Goal: Find specific page/section: Find specific page/section

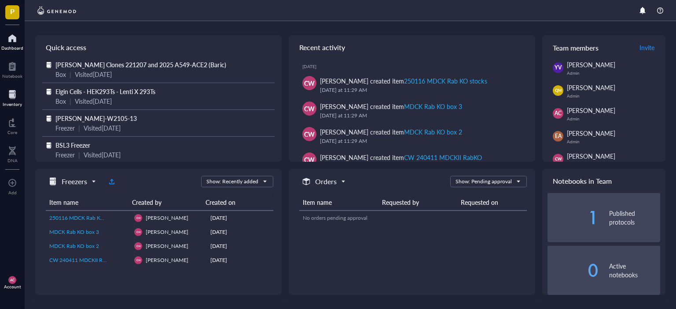
click at [16, 99] on div at bounding box center [12, 95] width 19 height 14
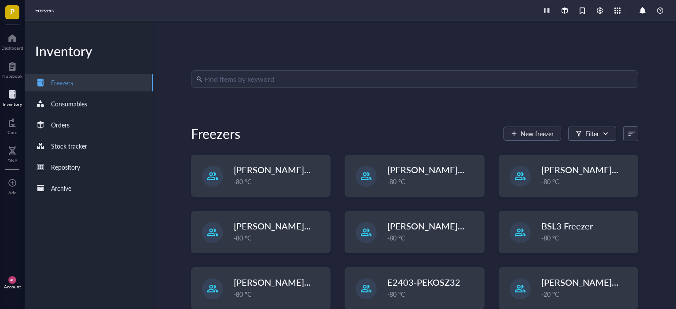
click at [207, 81] on input "search" at bounding box center [418, 79] width 429 height 17
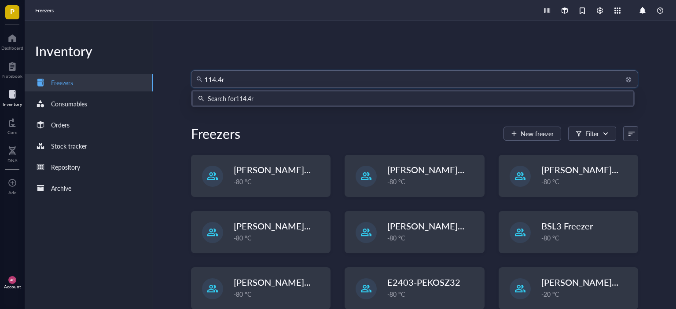
type input "114.4"
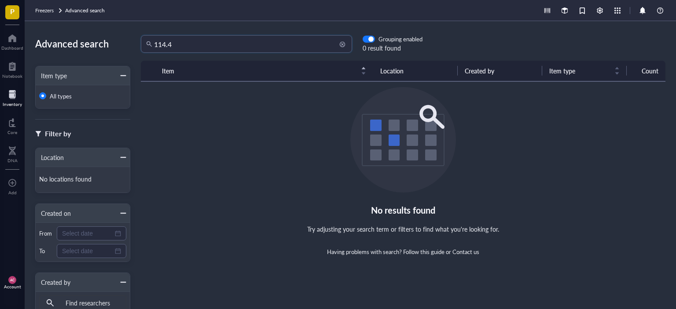
click at [194, 45] on input "114.4" at bounding box center [250, 44] width 193 height 17
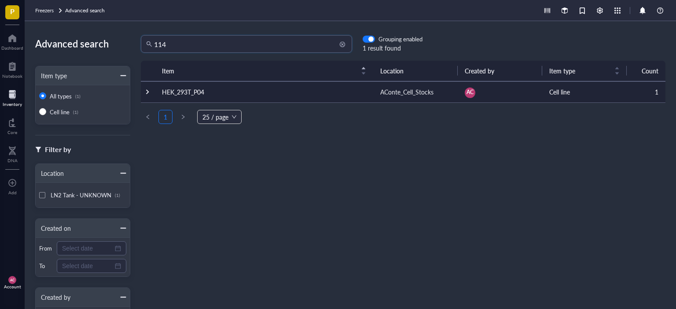
click at [194, 45] on input "114" at bounding box center [250, 44] width 193 height 17
type input "1"
click at [6, 98] on div at bounding box center [12, 95] width 19 height 14
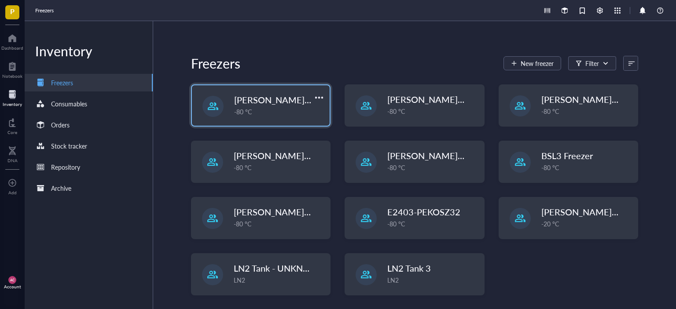
scroll to position [70, 0]
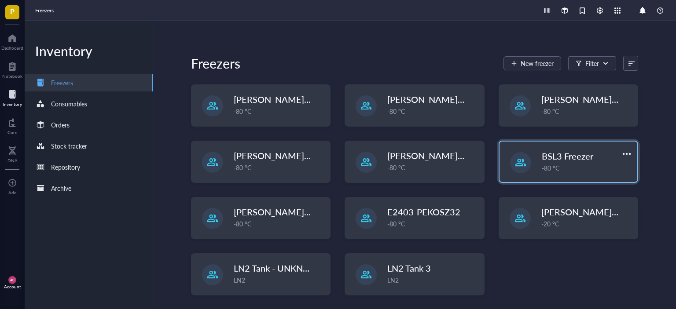
click at [542, 161] on span "BSL3 Freezer" at bounding box center [567, 156] width 51 height 12
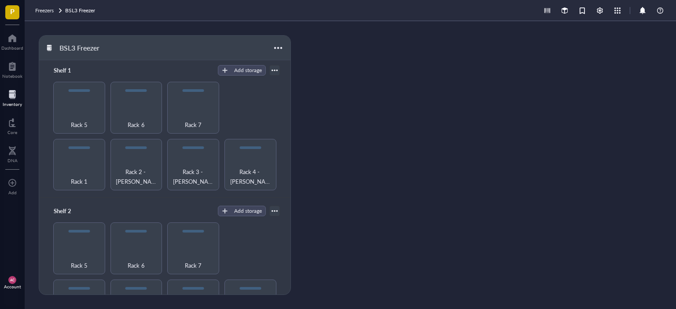
scroll to position [3, 0]
click at [84, 112] on div "Rack 5" at bounding box center [79, 119] width 43 height 19
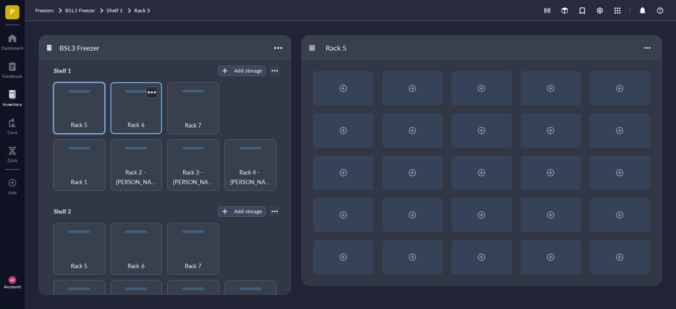
click at [123, 110] on div "Rack 6" at bounding box center [136, 119] width 43 height 19
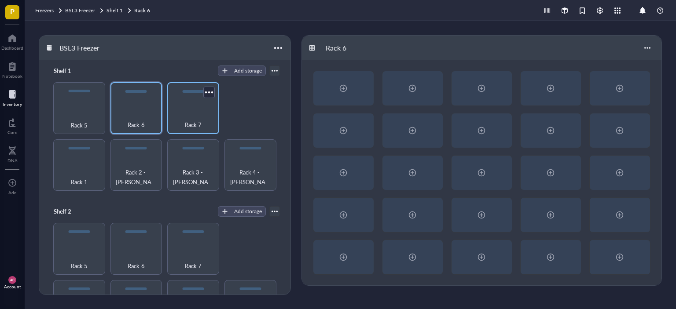
click at [176, 115] on div "Rack 7" at bounding box center [193, 119] width 43 height 19
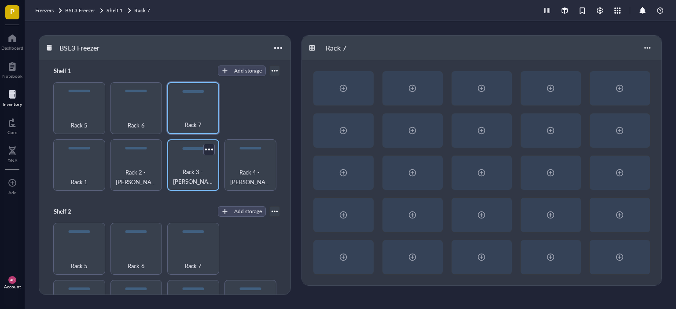
click at [193, 160] on div "Rack 3 - [PERSON_NAME]" at bounding box center [193, 165] width 52 height 52
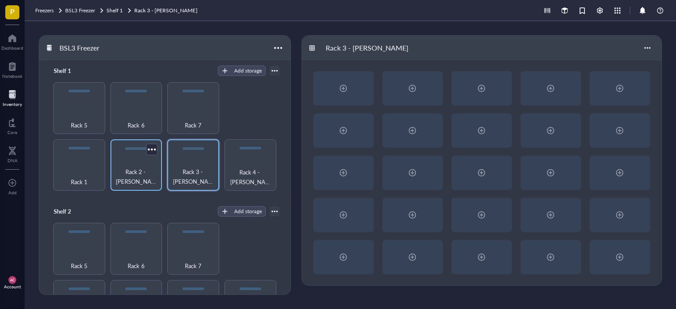
click at [141, 167] on div "Rack 2 - [PERSON_NAME]" at bounding box center [136, 176] width 43 height 19
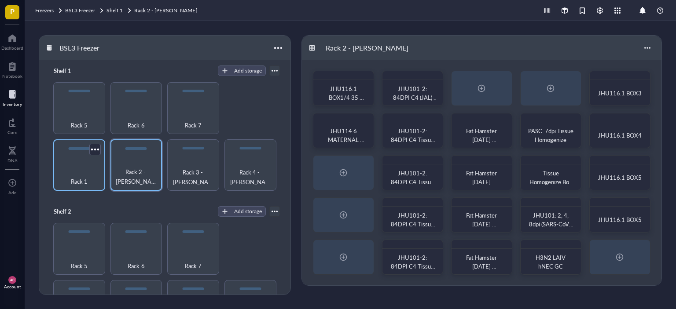
click at [85, 170] on div "Rack 1" at bounding box center [79, 176] width 43 height 19
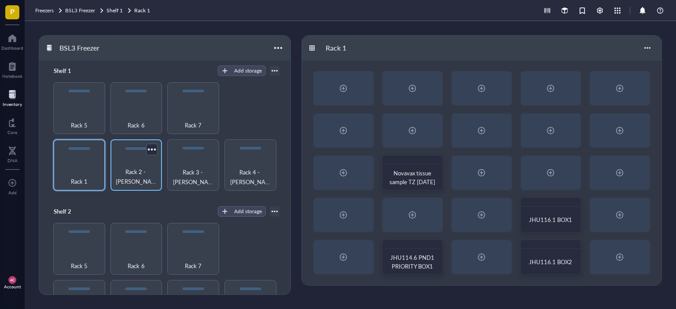
click at [125, 151] on div "Rack 2 - [PERSON_NAME]" at bounding box center [136, 165] width 52 height 52
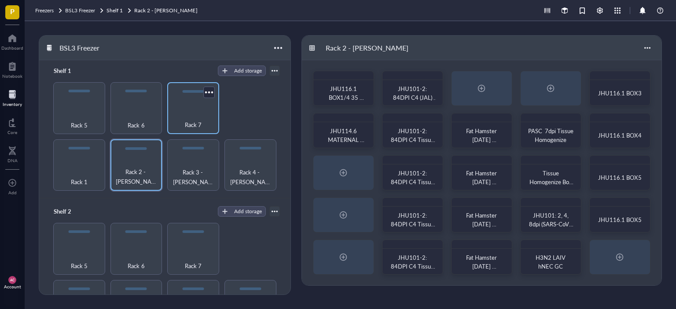
click at [185, 123] on span "Rack 7" at bounding box center [193, 125] width 17 height 10
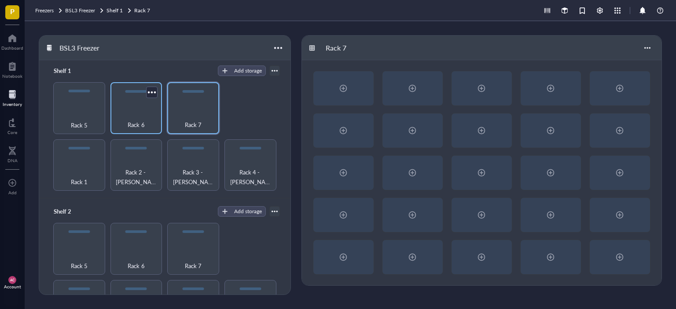
click at [143, 115] on div "Rack 6" at bounding box center [136, 119] width 43 height 19
click at [194, 155] on div "Rack 3 - [PERSON_NAME]" at bounding box center [193, 165] width 52 height 52
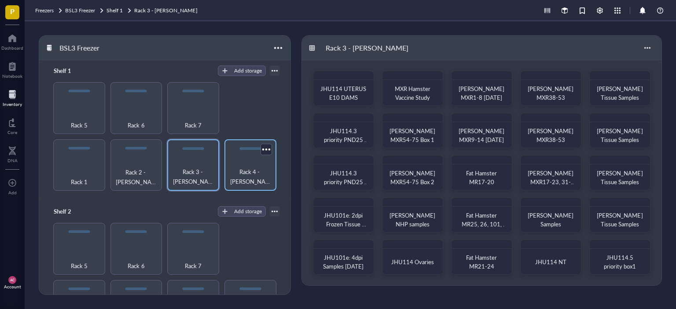
click at [252, 163] on div "Rack 4 - [PERSON_NAME] Lab" at bounding box center [250, 165] width 52 height 52
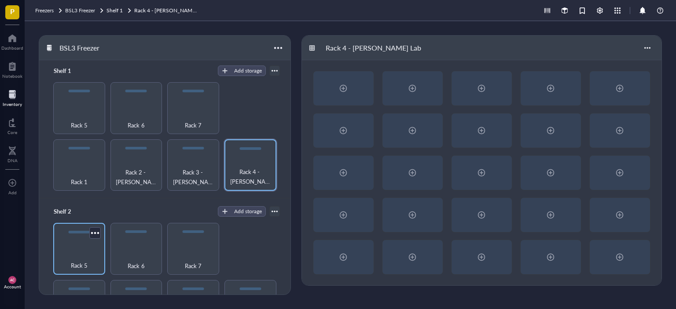
click at [71, 231] on div at bounding box center [79, 232] width 22 height 3
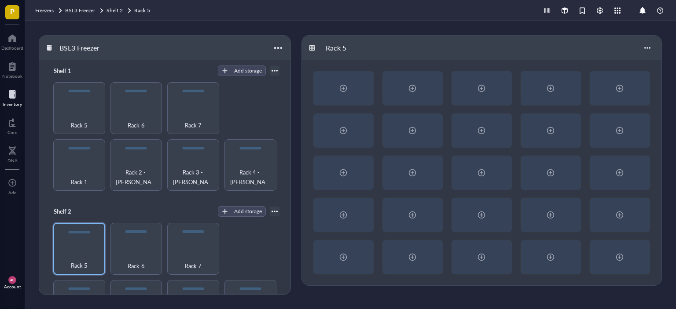
scroll to position [99, 0]
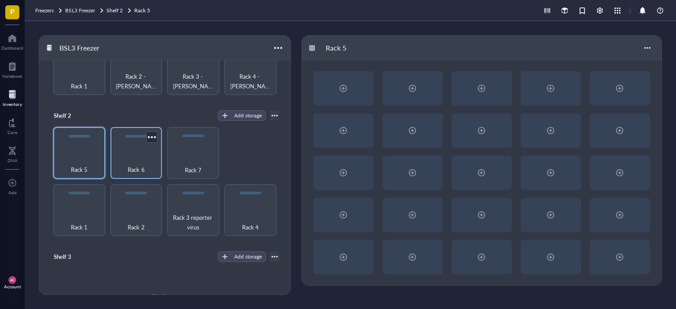
click at [129, 155] on div "Rack 6" at bounding box center [136, 164] width 43 height 19
click at [187, 149] on div "Rack 7" at bounding box center [193, 153] width 52 height 52
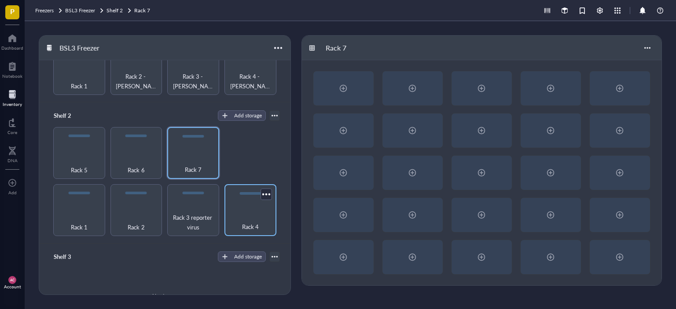
click at [230, 190] on div "Rack 4" at bounding box center [250, 210] width 52 height 52
click at [188, 212] on span "Rack 3 reporter virus" at bounding box center [193, 221] width 43 height 19
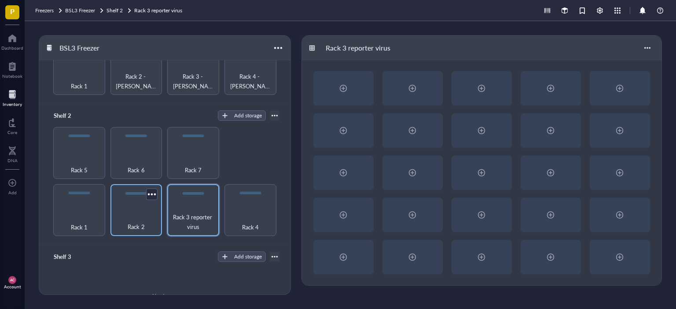
click at [137, 215] on div "Rack 2" at bounding box center [136, 221] width 43 height 19
click at [184, 212] on span "Rack 3 reporter virus" at bounding box center [193, 221] width 43 height 19
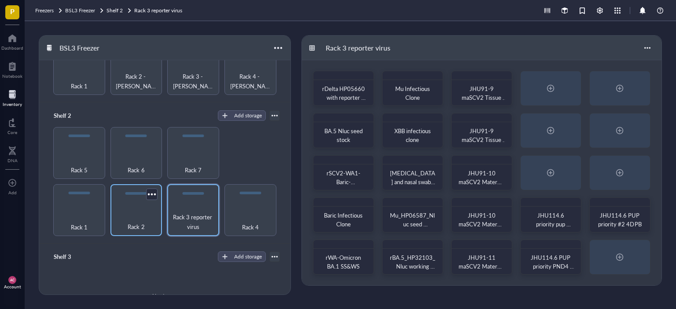
click at [131, 203] on div "Rack 2" at bounding box center [136, 210] width 52 height 52
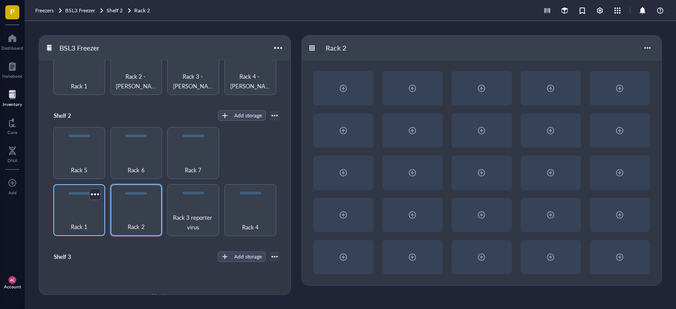
click at [73, 216] on div "Rack 1" at bounding box center [79, 221] width 43 height 19
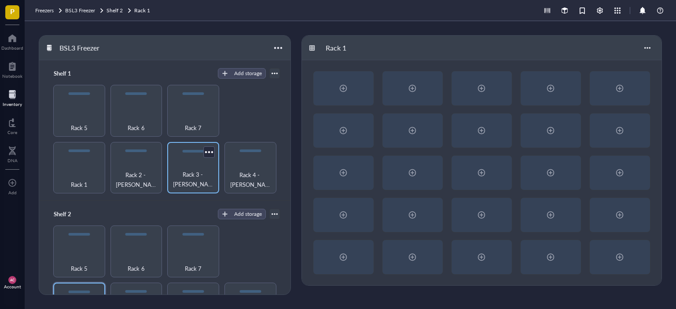
click at [198, 146] on div "Rack 3 - [PERSON_NAME]" at bounding box center [193, 168] width 52 height 52
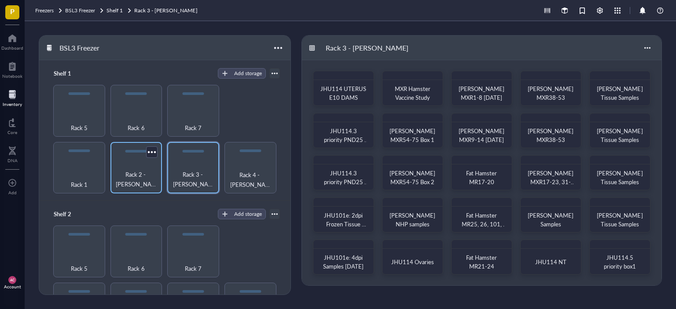
click at [135, 167] on div "Rack 2 - [PERSON_NAME]" at bounding box center [136, 168] width 52 height 52
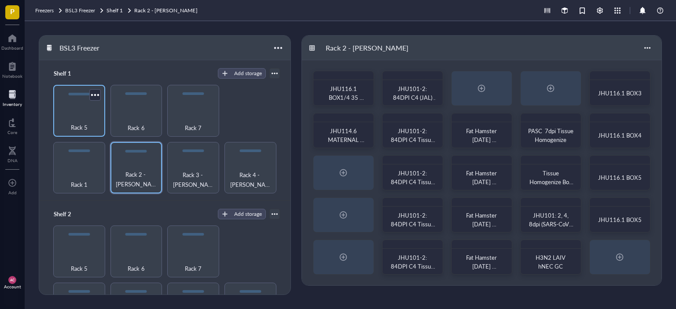
click at [75, 110] on div "Rack 5" at bounding box center [79, 111] width 52 height 52
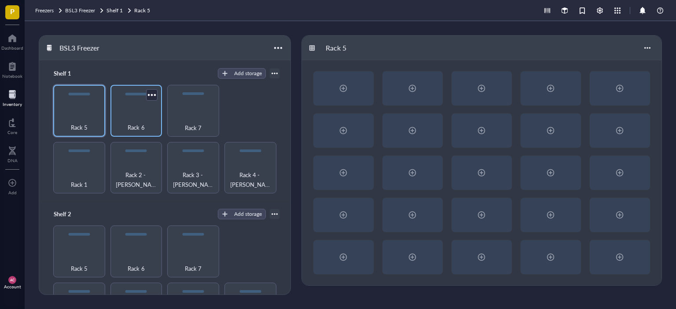
click at [133, 113] on div "Rack 6" at bounding box center [136, 122] width 43 height 19
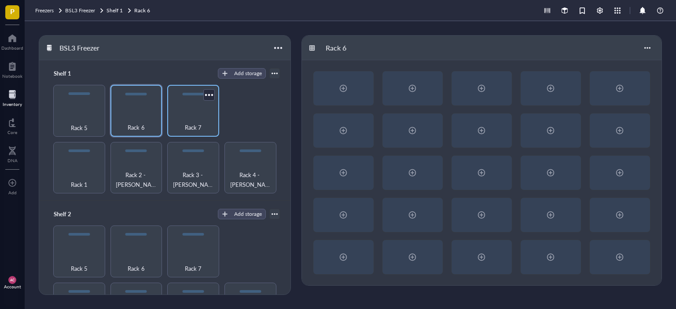
click at [192, 113] on div "Rack 7" at bounding box center [193, 122] width 43 height 19
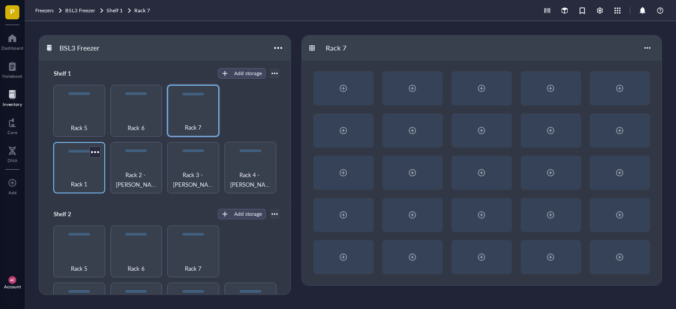
click at [80, 157] on div "Rack 1" at bounding box center [79, 168] width 52 height 52
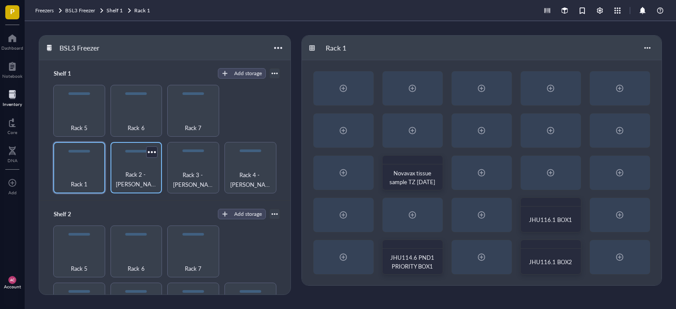
click at [137, 157] on div "Rack 2 - [PERSON_NAME]" at bounding box center [136, 168] width 52 height 52
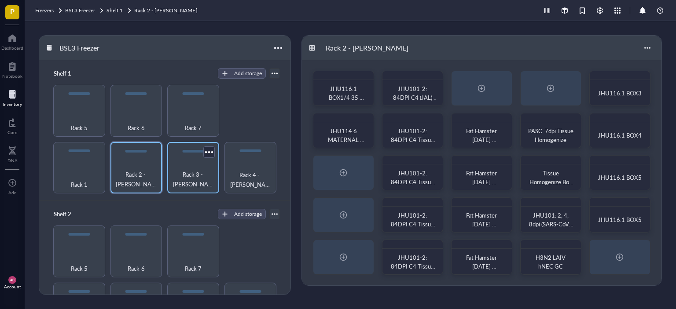
click at [194, 170] on div "Rack 3 - [PERSON_NAME]" at bounding box center [193, 179] width 43 height 19
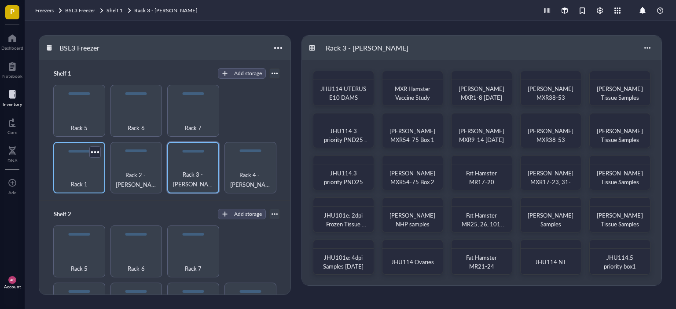
click at [81, 159] on div "Rack 1" at bounding box center [79, 168] width 52 height 52
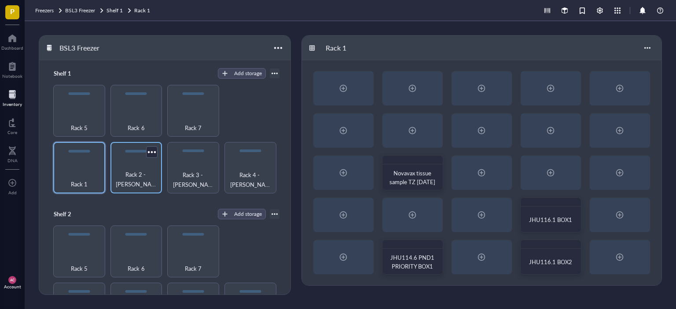
click at [130, 162] on div "Rack 2 - [PERSON_NAME]" at bounding box center [136, 168] width 52 height 52
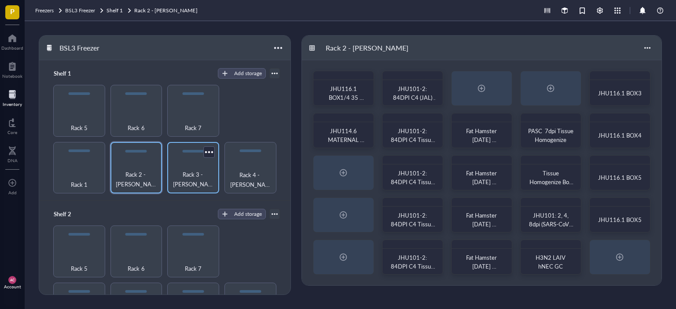
click at [189, 165] on div "Rack 3 - [PERSON_NAME]" at bounding box center [193, 168] width 52 height 52
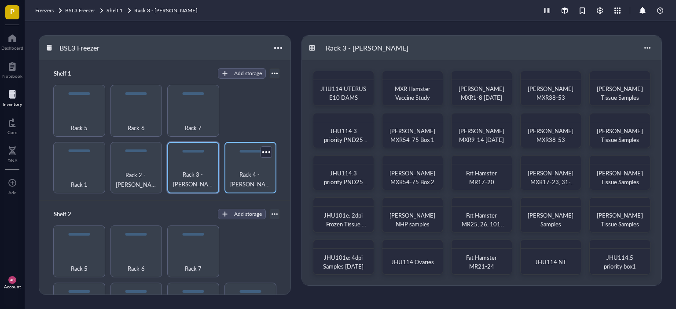
click at [245, 170] on span "Rack 4 - [PERSON_NAME] Lab" at bounding box center [250, 179] width 43 height 19
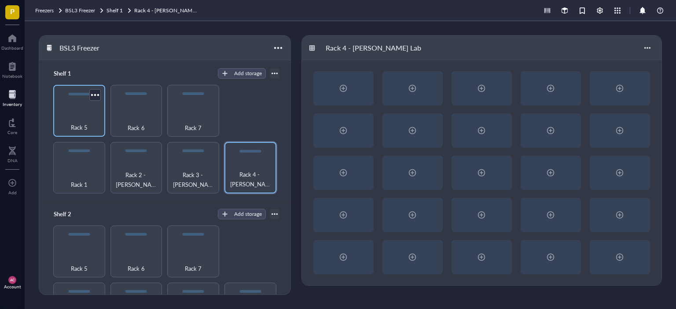
click at [79, 121] on div "Rack 5" at bounding box center [79, 122] width 43 height 19
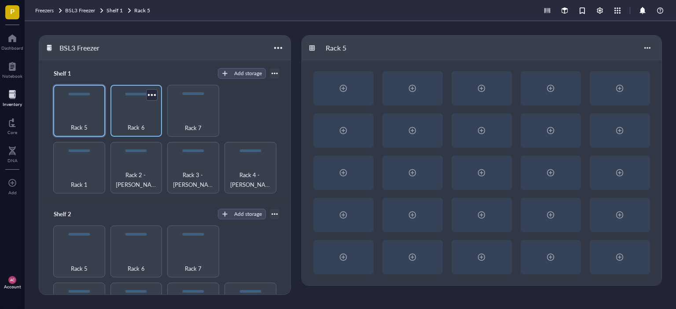
click at [136, 114] on div "Rack 6" at bounding box center [136, 122] width 43 height 19
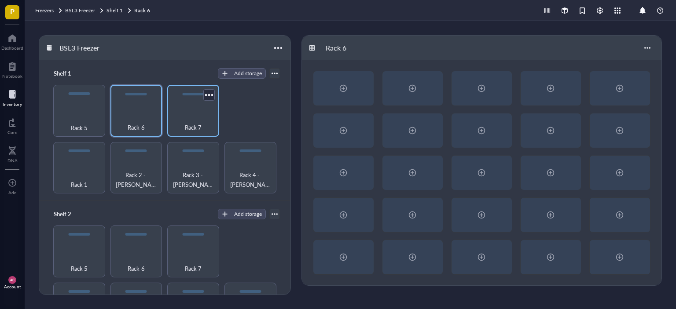
click at [179, 115] on div "Rack 7" at bounding box center [193, 122] width 43 height 19
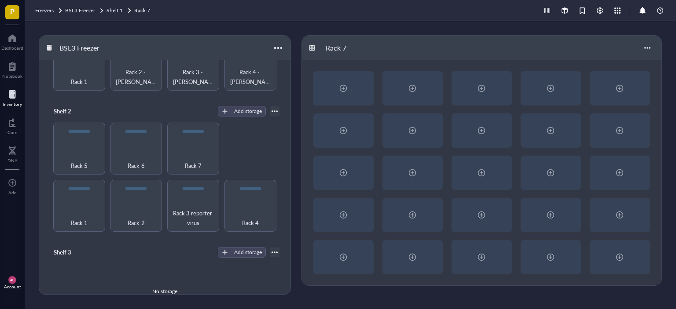
scroll to position [102, 0]
click at [81, 154] on div "Rack 5" at bounding box center [79, 161] width 43 height 19
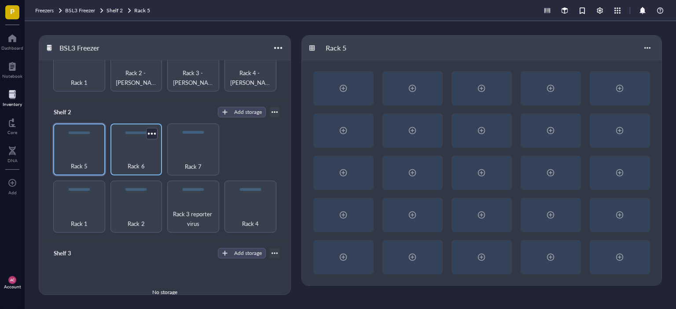
click at [130, 155] on div "Rack 6" at bounding box center [136, 161] width 43 height 19
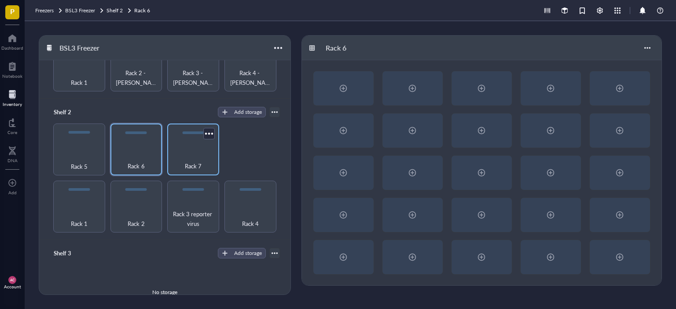
click at [183, 153] on div "Rack 7" at bounding box center [193, 161] width 43 height 19
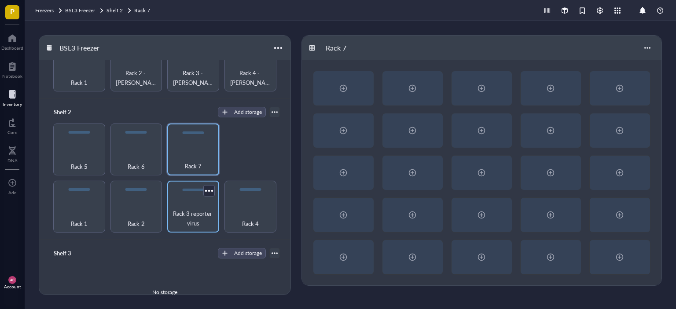
click at [192, 209] on span "Rack 3 reporter virus" at bounding box center [193, 218] width 43 height 19
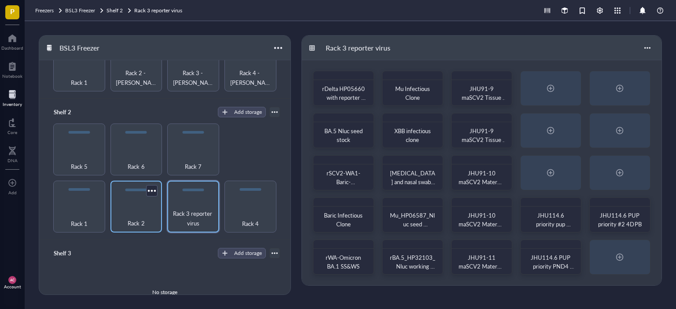
click at [131, 212] on div "Rack 2" at bounding box center [136, 218] width 43 height 19
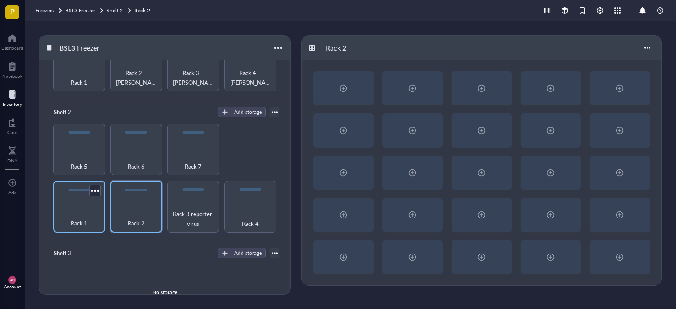
click at [92, 202] on div "Rack 1" at bounding box center [79, 207] width 52 height 52
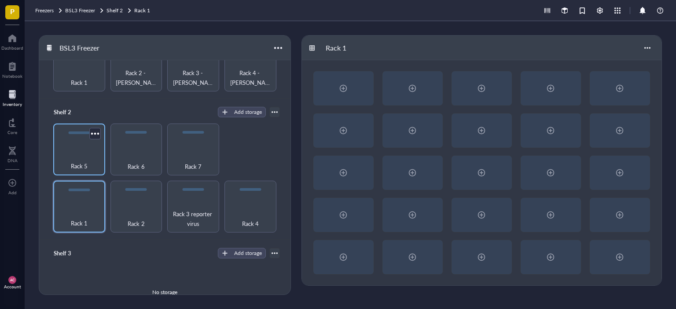
click at [84, 157] on div "Rack 5" at bounding box center [79, 161] width 43 height 19
click at [136, 152] on div "Rack 6" at bounding box center [136, 161] width 43 height 19
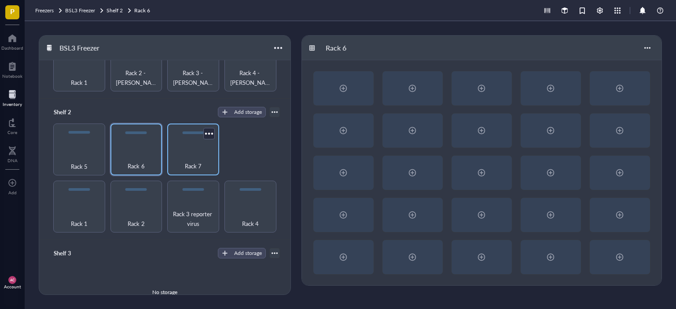
click at [195, 147] on div "Rack 7" at bounding box center [193, 150] width 52 height 52
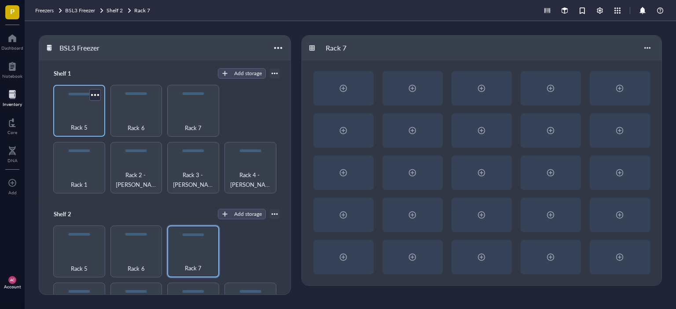
click at [92, 107] on div "Rack 5" at bounding box center [79, 111] width 52 height 52
click at [119, 109] on div "Rack 6" at bounding box center [136, 111] width 52 height 52
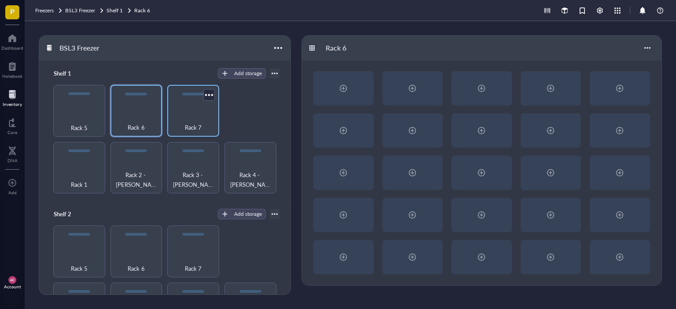
click at [189, 110] on div "Rack 7" at bounding box center [193, 111] width 52 height 52
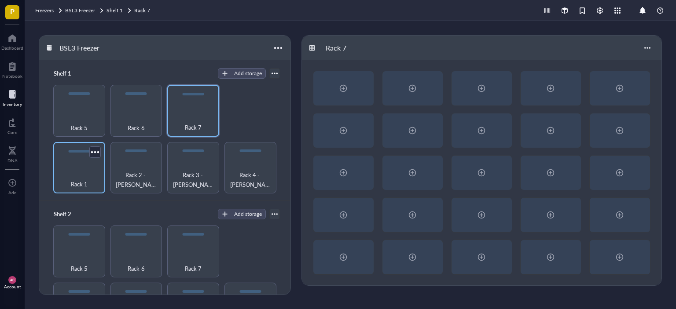
click at [76, 165] on div "Rack 1" at bounding box center [79, 168] width 52 height 52
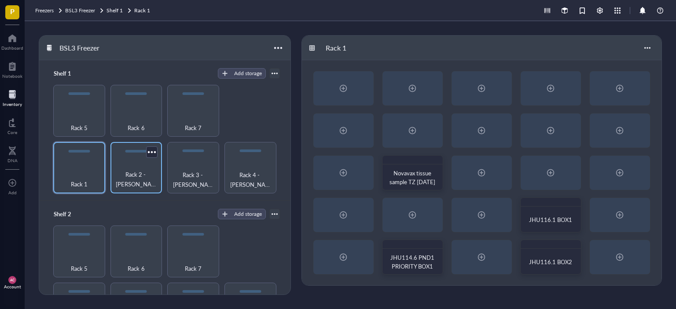
click at [128, 174] on div "Rack 2 - [PERSON_NAME]" at bounding box center [136, 179] width 43 height 19
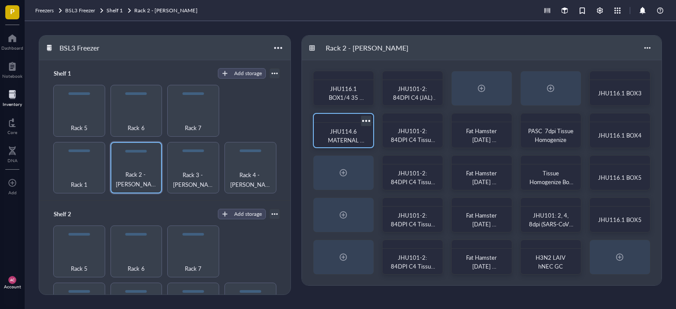
click at [340, 137] on span "JHU114.6 MATERNAL PRIORITY BOX4" at bounding box center [343, 140] width 42 height 26
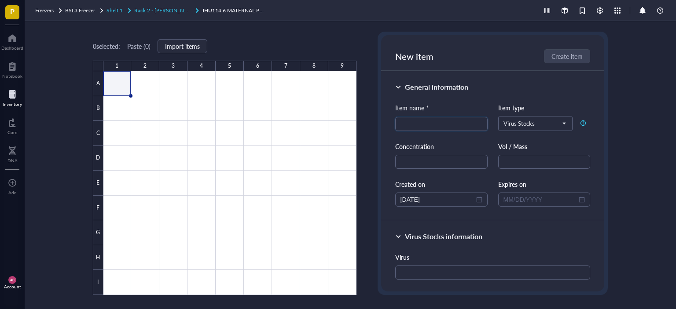
click at [151, 12] on span "Rack 2 - [PERSON_NAME]" at bounding box center [165, 10] width 63 height 7
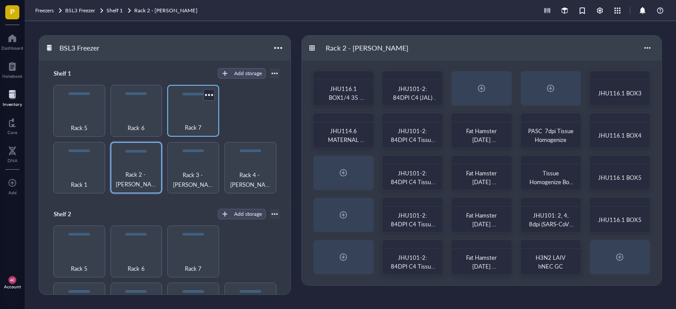
drag, startPoint x: 197, startPoint y: 107, endPoint x: 195, endPoint y: 103, distance: 4.7
click at [196, 106] on div "Rack 7" at bounding box center [193, 111] width 52 height 52
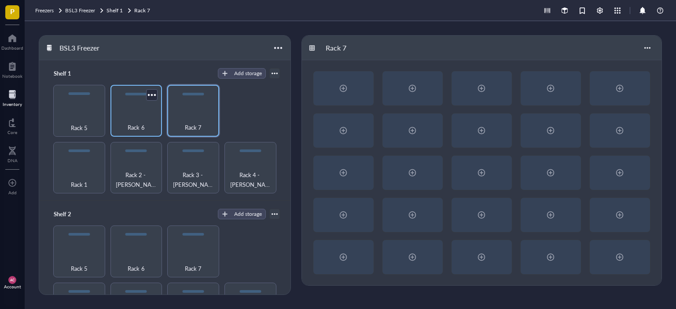
click at [142, 120] on div "Rack 6" at bounding box center [136, 122] width 43 height 19
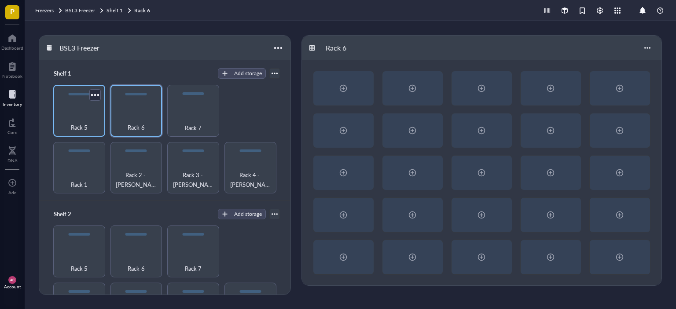
click at [81, 118] on div "Rack 5" at bounding box center [79, 122] width 43 height 19
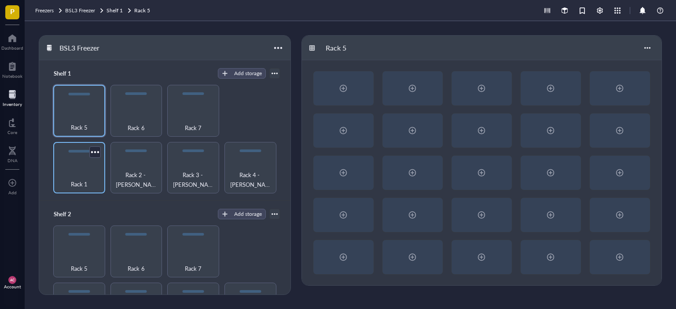
click at [84, 160] on div "Rack 1" at bounding box center [79, 168] width 52 height 52
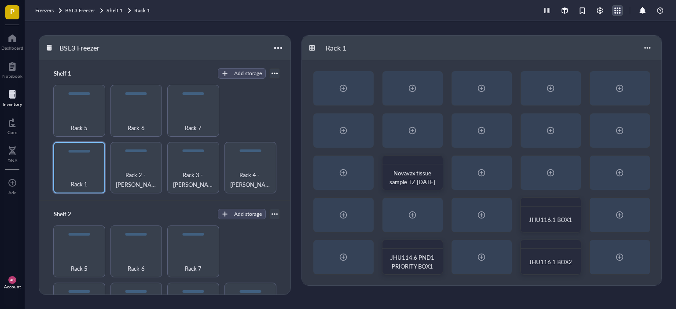
click at [613, 9] on div at bounding box center [617, 11] width 10 height 10
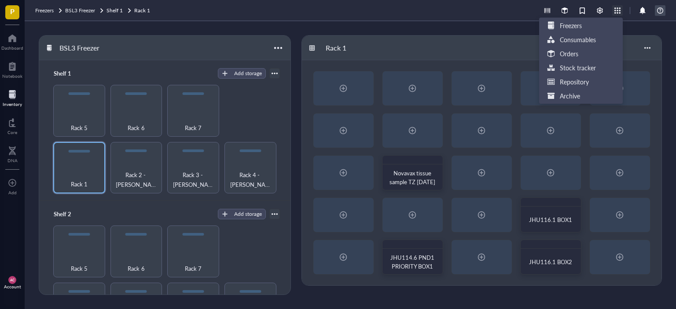
click at [656, 10] on div at bounding box center [660, 10] width 11 height 11
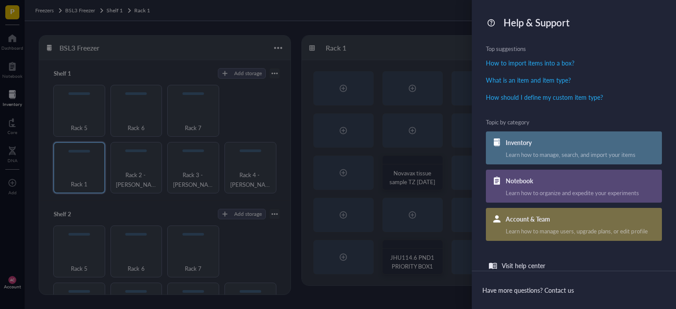
click at [465, 18] on div at bounding box center [338, 154] width 676 height 309
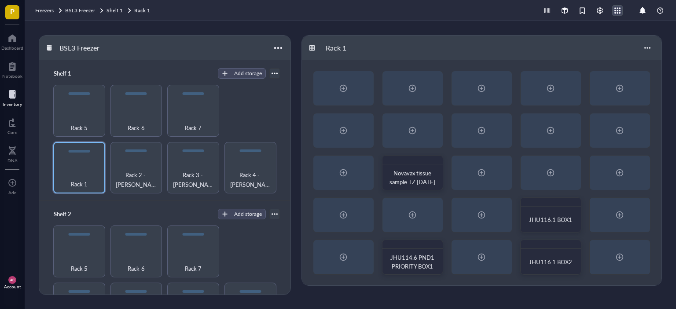
click at [615, 11] on div at bounding box center [617, 11] width 10 height 10
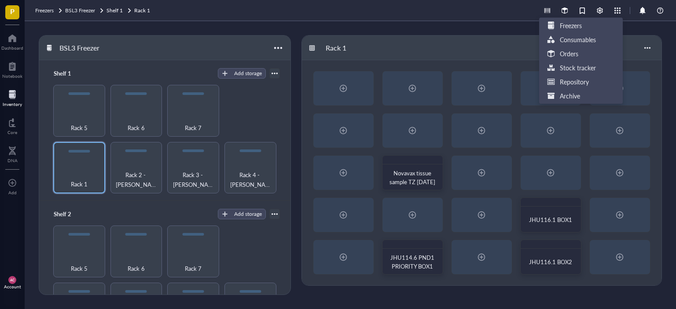
click at [611, 14] on div at bounding box center [604, 10] width 124 height 11
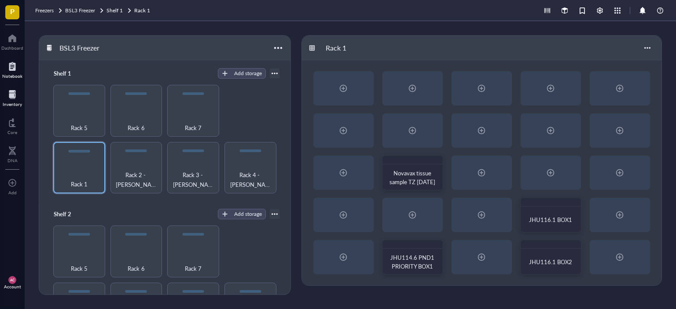
click at [9, 72] on div at bounding box center [12, 66] width 20 height 14
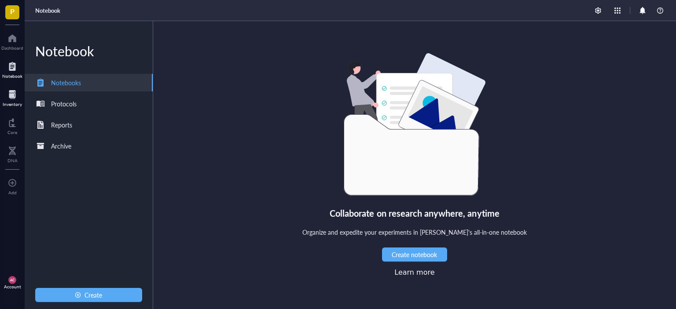
click at [11, 94] on div at bounding box center [12, 95] width 19 height 14
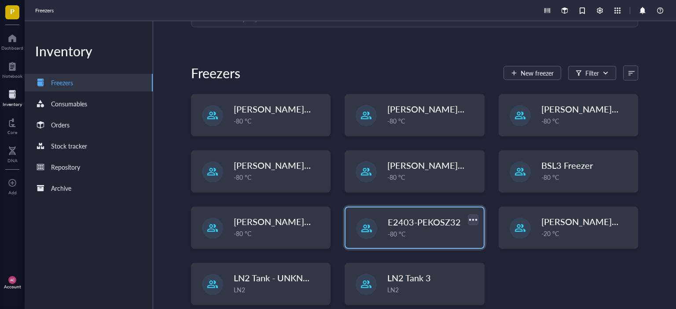
scroll to position [70, 0]
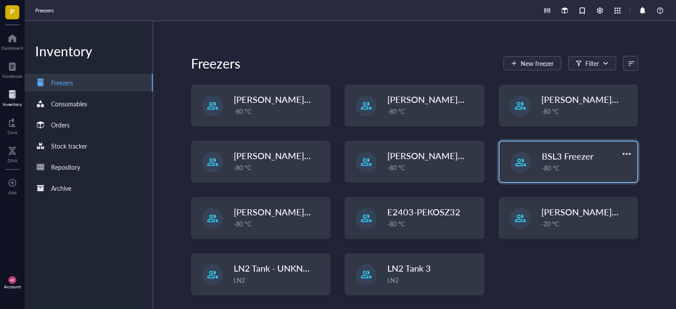
click at [538, 165] on div "BSL3 Freezer -80 °C" at bounding box center [568, 162] width 138 height 40
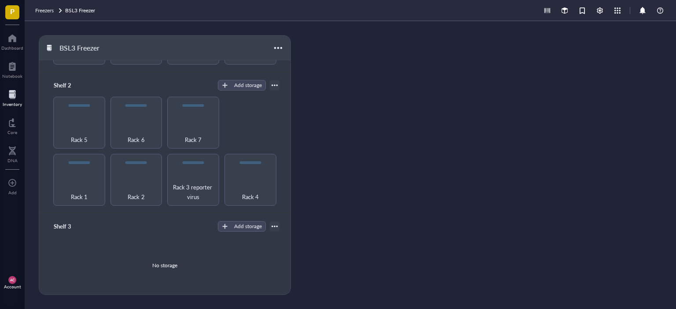
scroll to position [223, 0]
